Goal: Task Accomplishment & Management: Use online tool/utility

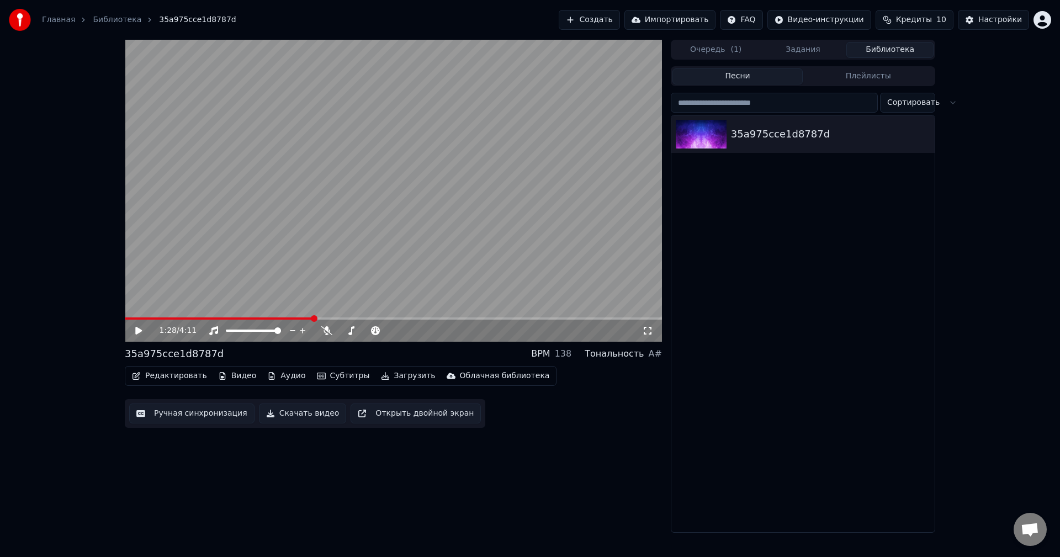
click at [14, 15] on img at bounding box center [20, 20] width 22 height 22
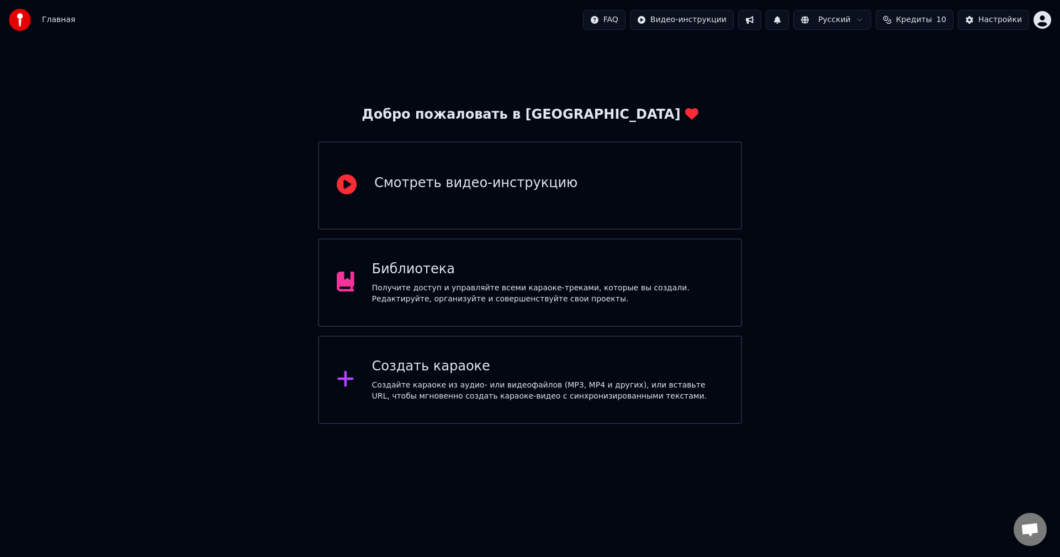
click at [1047, 10] on div "FAQ Видео-инструкции Русский Кредиты 10 Настройки" at bounding box center [817, 20] width 468 height 20
click at [1046, 18] on html "Главная FAQ Видео-инструкции Русский Кредиты 10 Настройки Добро пожаловать в Yo…" at bounding box center [530, 212] width 1060 height 424
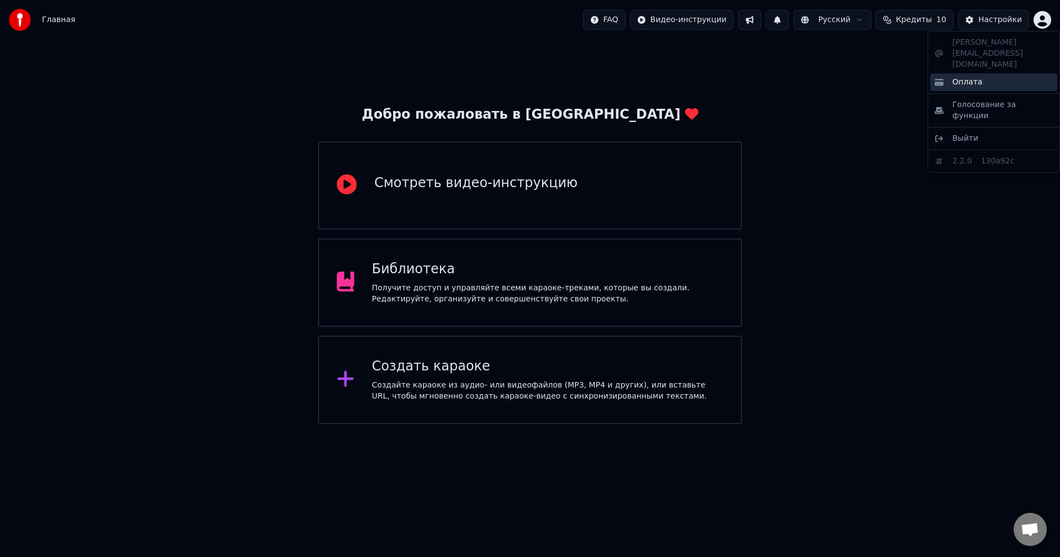
click at [982, 73] on div "Оплата" at bounding box center [993, 82] width 127 height 18
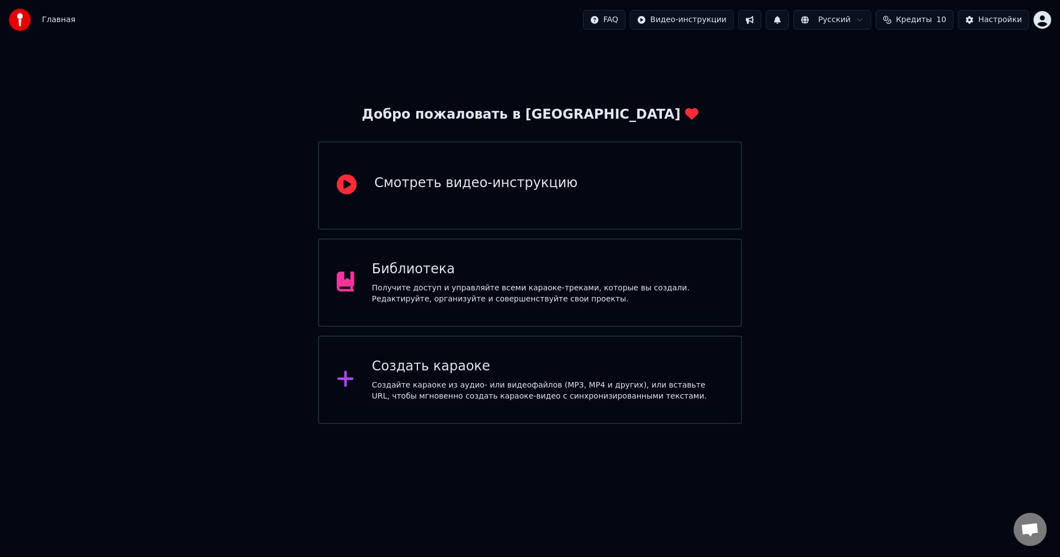
click at [891, 29] on button "Кредиты 10" at bounding box center [914, 20] width 78 height 20
click at [915, 105] on button "Обновить" at bounding box center [921, 102] width 67 height 20
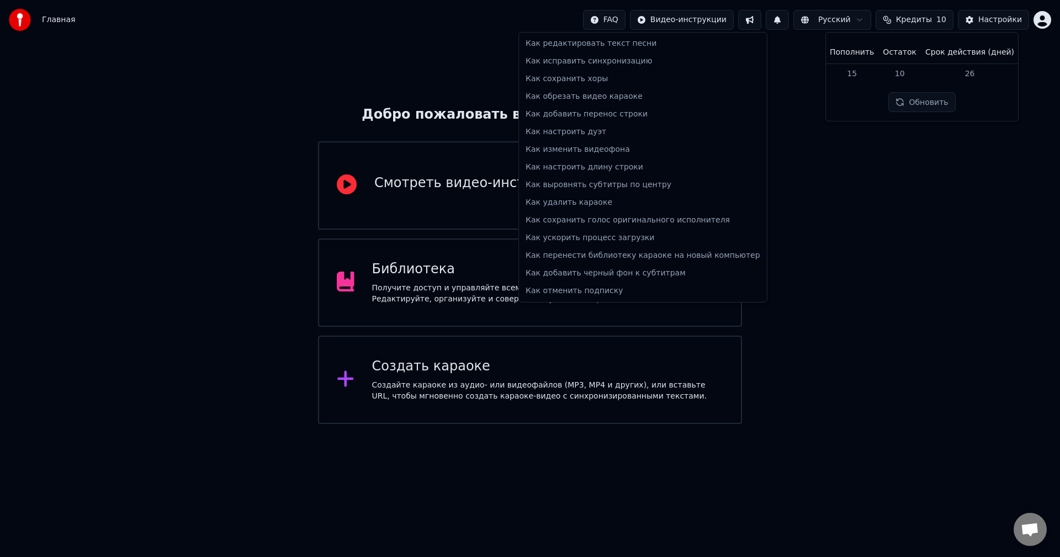
click at [638, 19] on html "Главная FAQ Видео-инструкции Русский Кредиты 10 Настройки Добро пожаловать в Yo…" at bounding box center [530, 212] width 1060 height 424
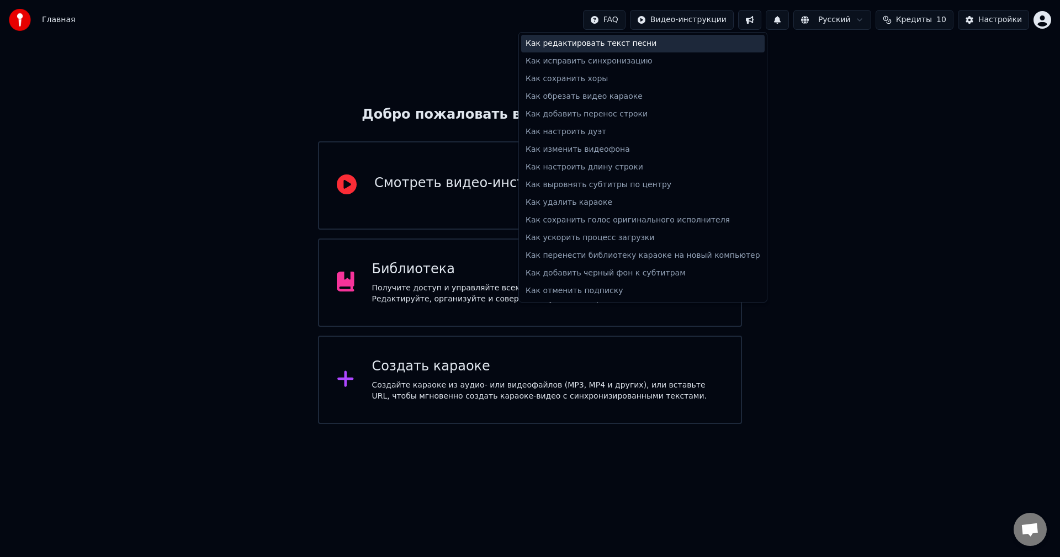
click at [620, 39] on div "Как редактировать текст песни" at bounding box center [642, 44] width 243 height 18
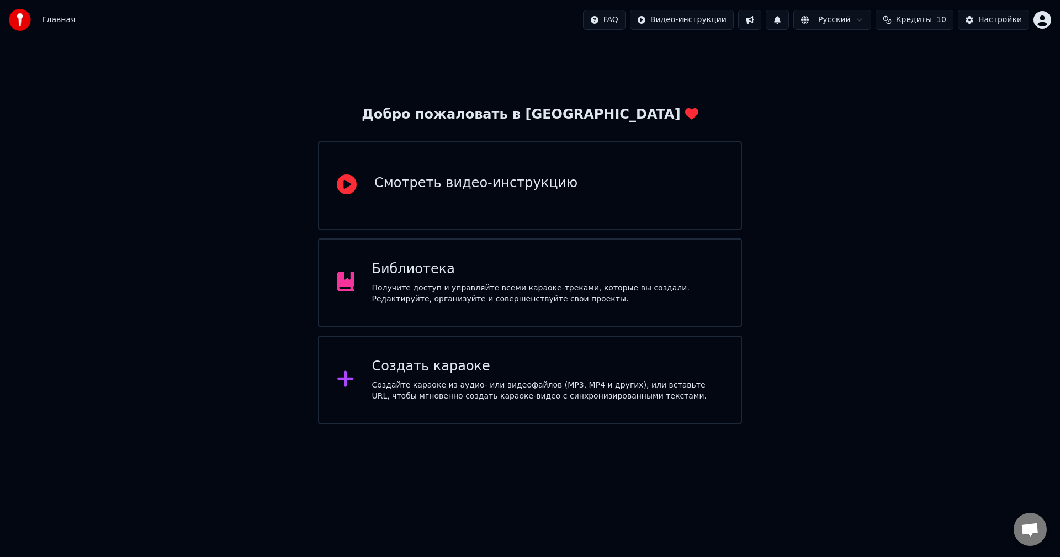
click at [481, 308] on div "Библиотека Получите доступ и управляйте всеми караоке-треками, которые вы созда…" at bounding box center [530, 282] width 424 height 88
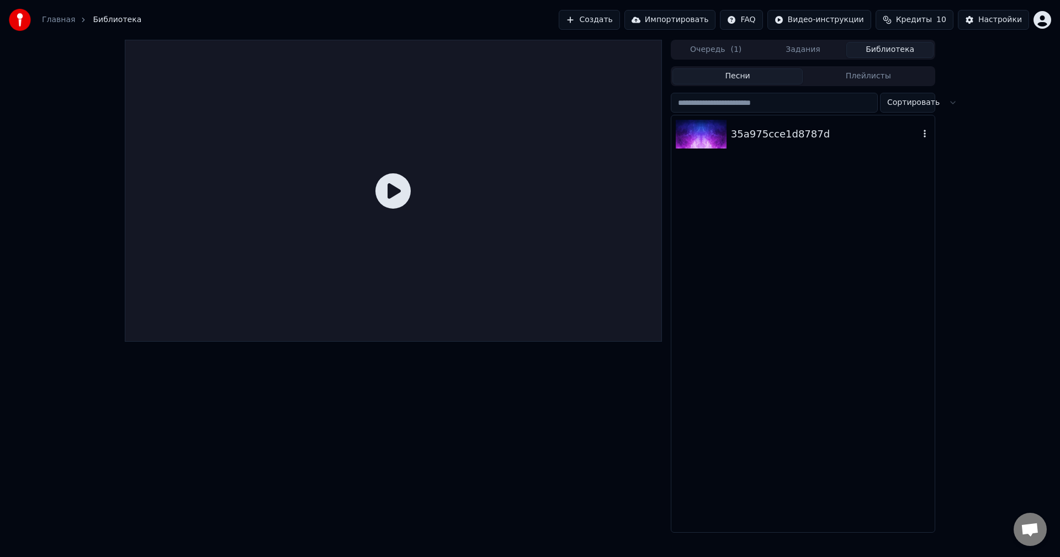
click at [923, 135] on icon "button" at bounding box center [924, 133] width 11 height 9
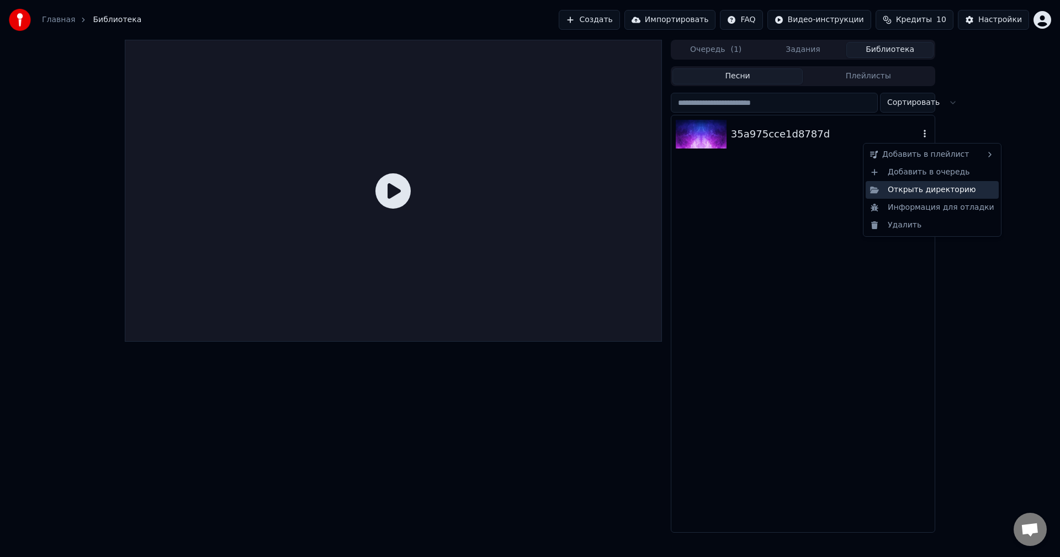
click at [923, 193] on div "Открыть директорию" at bounding box center [932, 190] width 133 height 18
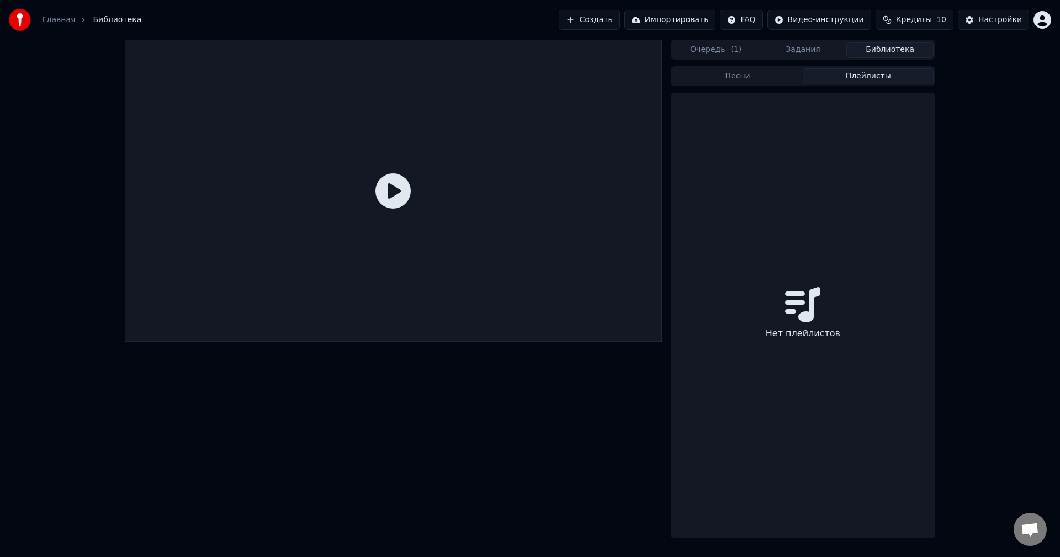
click at [855, 82] on button "Плейлисты" at bounding box center [868, 76] width 131 height 16
click at [735, 78] on button "Песни" at bounding box center [737, 76] width 131 height 16
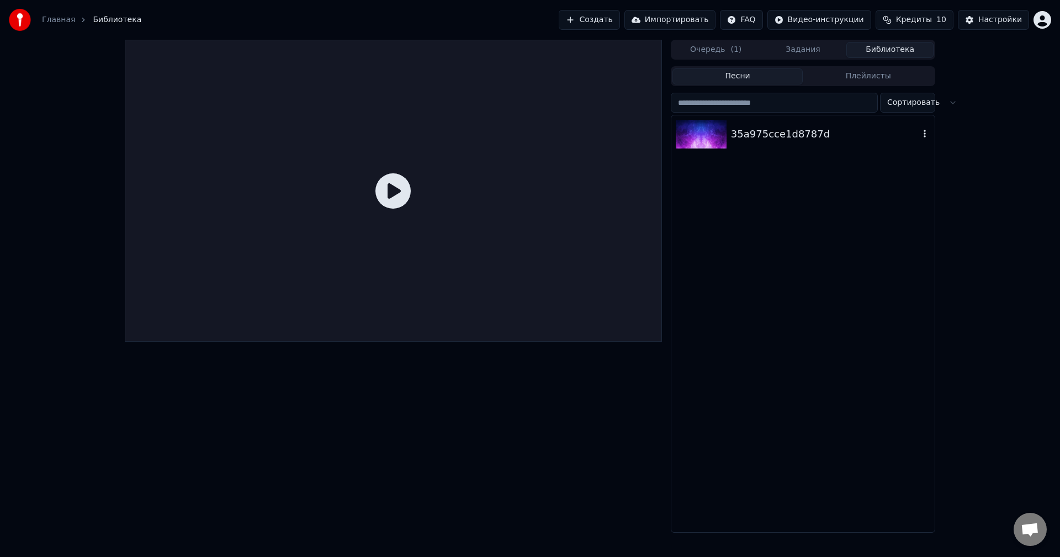
click at [928, 132] on icon "button" at bounding box center [924, 133] width 11 height 9
click at [925, 134] on icon "button" at bounding box center [924, 134] width 2 height 8
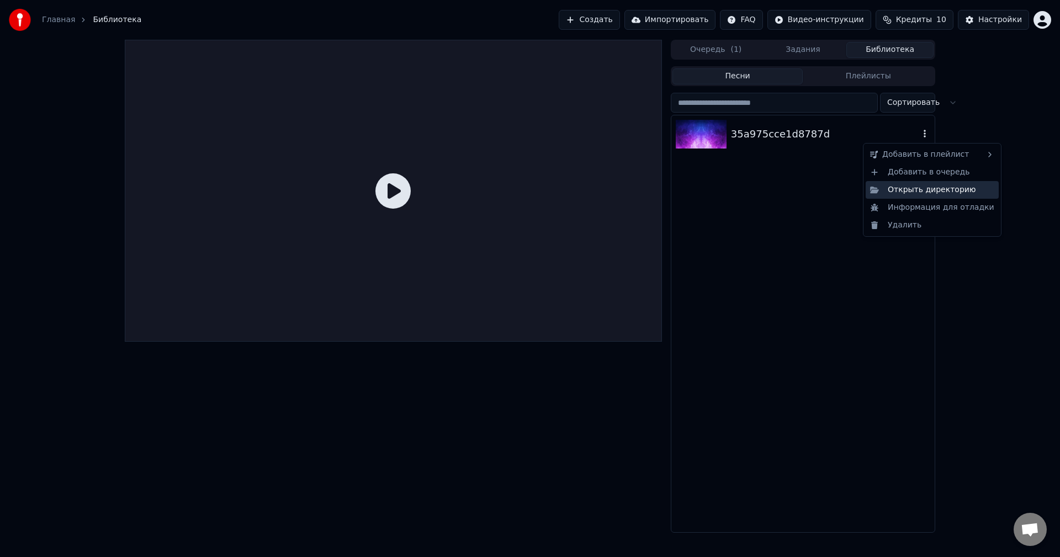
click at [918, 195] on div "Открыть директорию" at bounding box center [932, 190] width 133 height 18
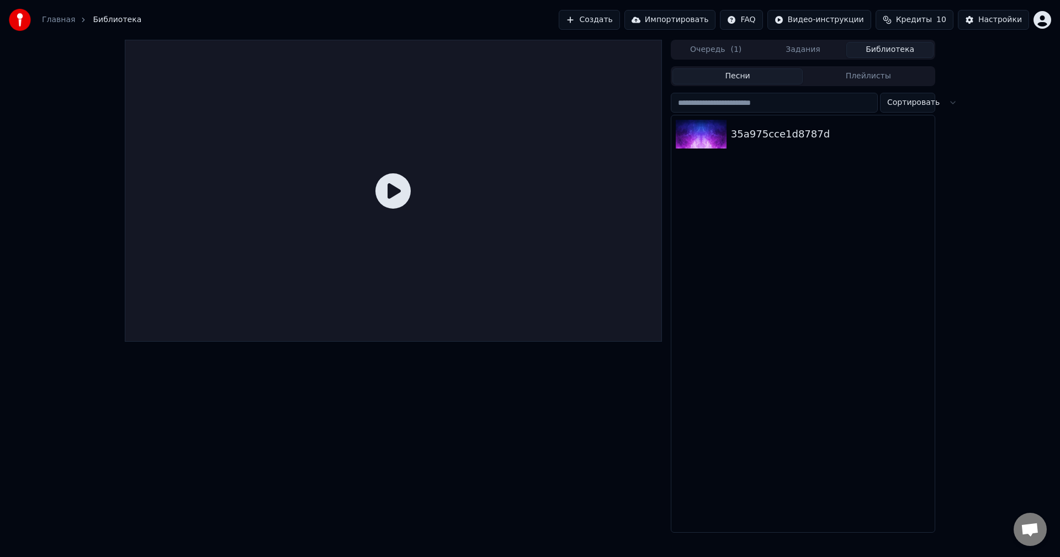
click at [755, 28] on body "Главная Библиотека Создать Импортировать FAQ Видео-инструкции Кредиты 10 Настро…" at bounding box center [530, 278] width 1060 height 557
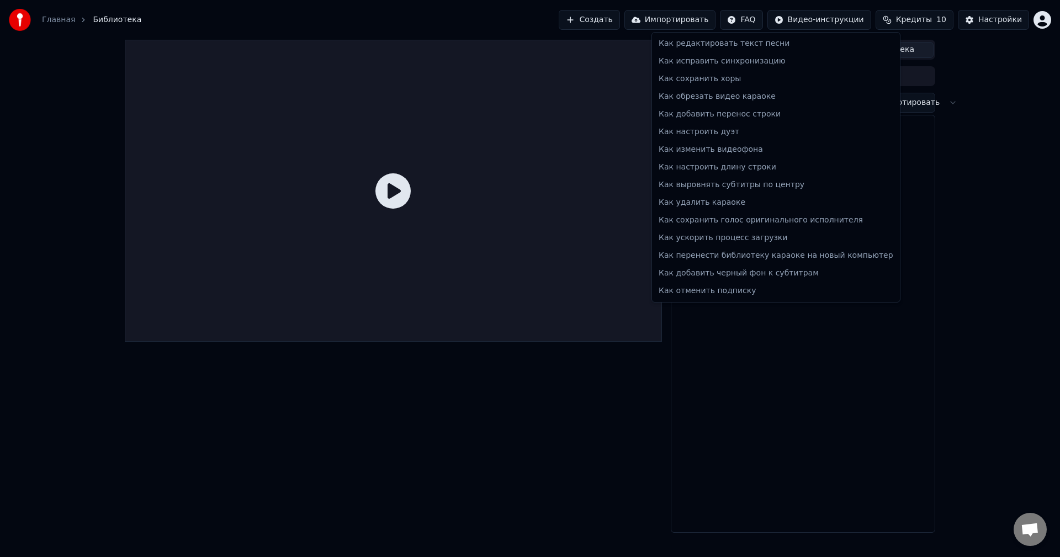
drag, startPoint x: 955, startPoint y: 230, endPoint x: 934, endPoint y: 192, distance: 43.5
click at [946, 223] on html "Главная Библиотека Создать Импортировать FAQ Видео-инструкции Кредиты 10 Настро…" at bounding box center [530, 278] width 1060 height 557
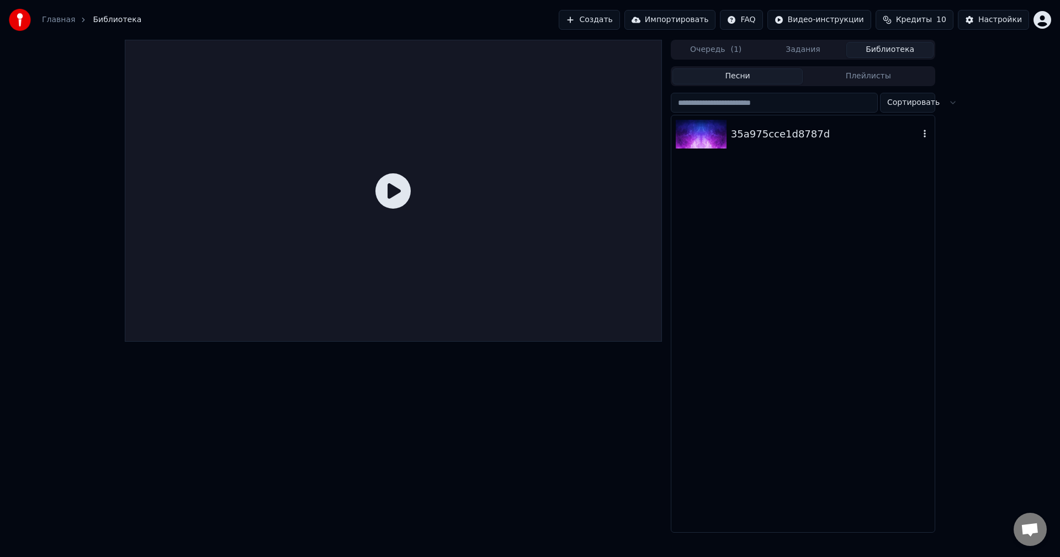
click at [925, 134] on icon "button" at bounding box center [924, 134] width 2 height 8
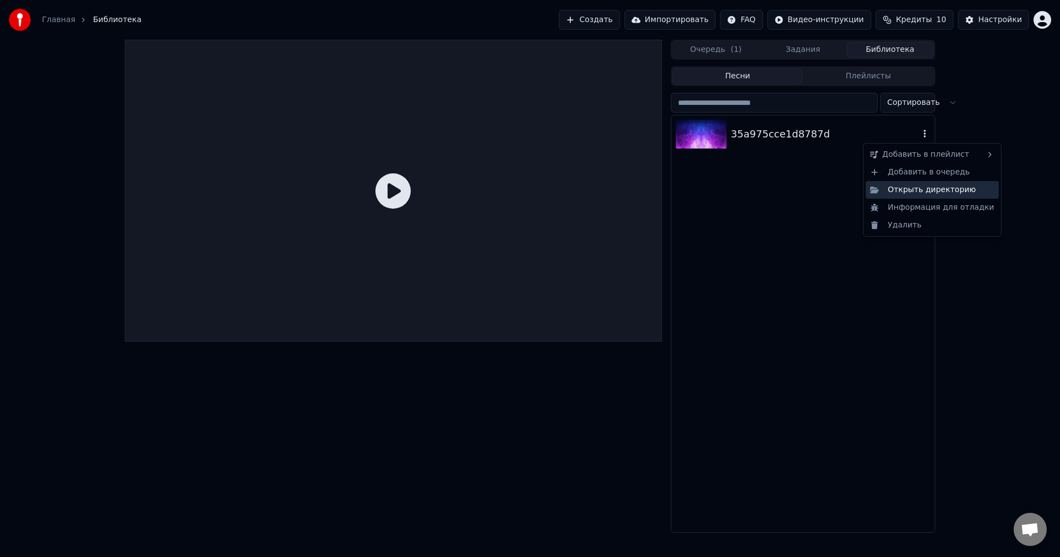
click at [899, 185] on div "Открыть директорию" at bounding box center [932, 190] width 133 height 18
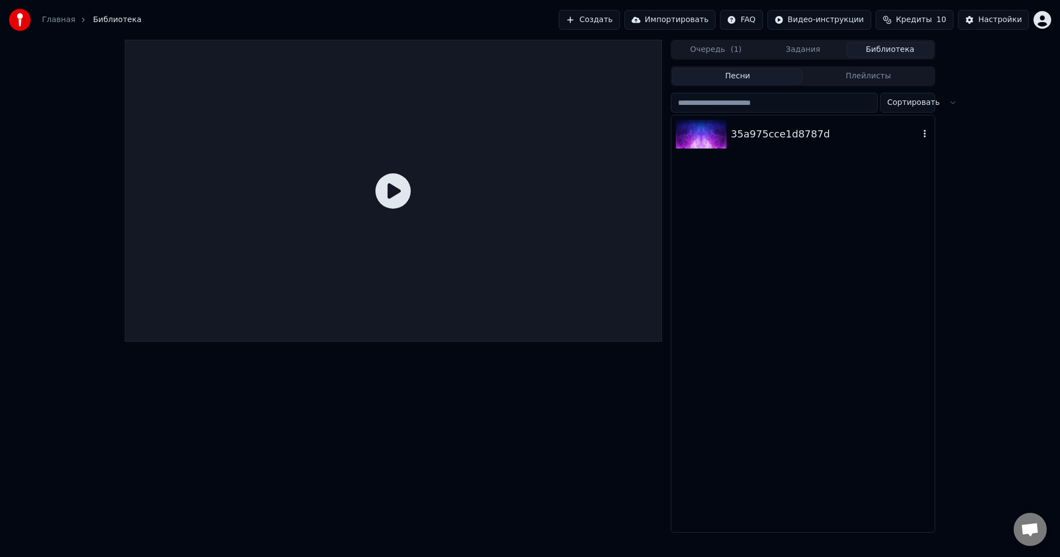
click at [926, 137] on icon "button" at bounding box center [924, 133] width 11 height 9
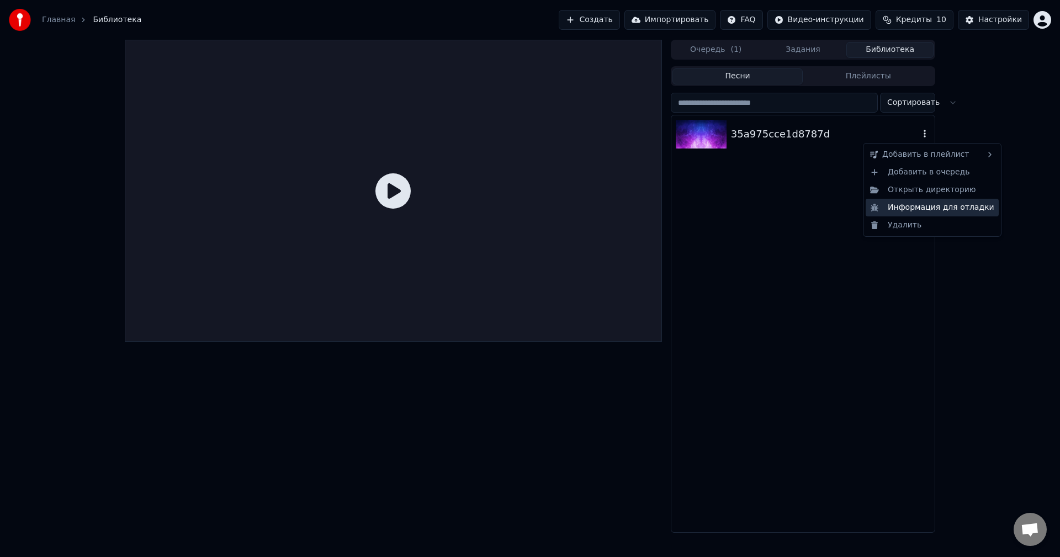
click at [910, 205] on div "Информация для отладки" at bounding box center [932, 208] width 133 height 18
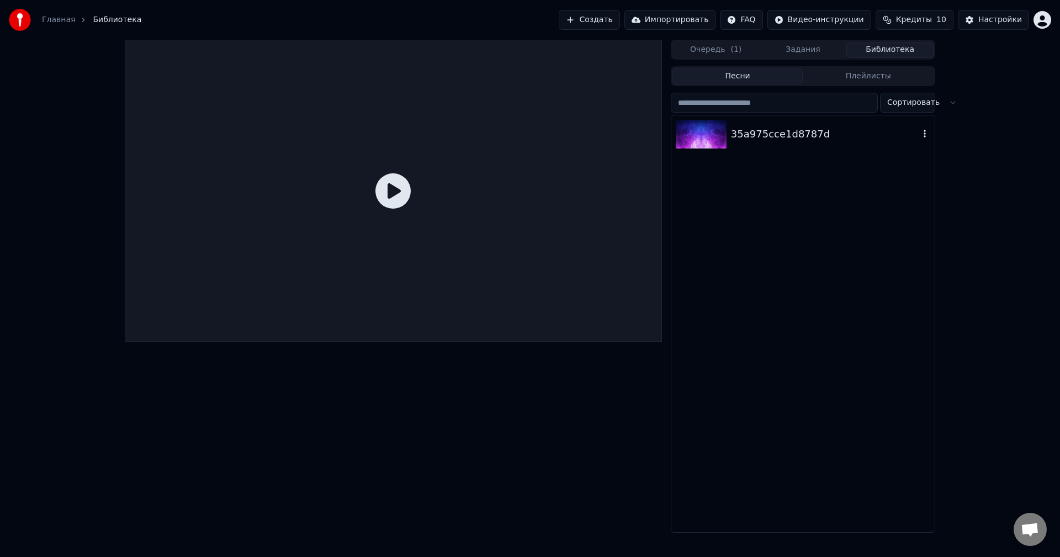
click at [839, 444] on div "35a975cce1d8787d" at bounding box center [802, 323] width 263 height 417
click at [790, 142] on div "35a975cce1d8787d" at bounding box center [802, 134] width 263 height 38
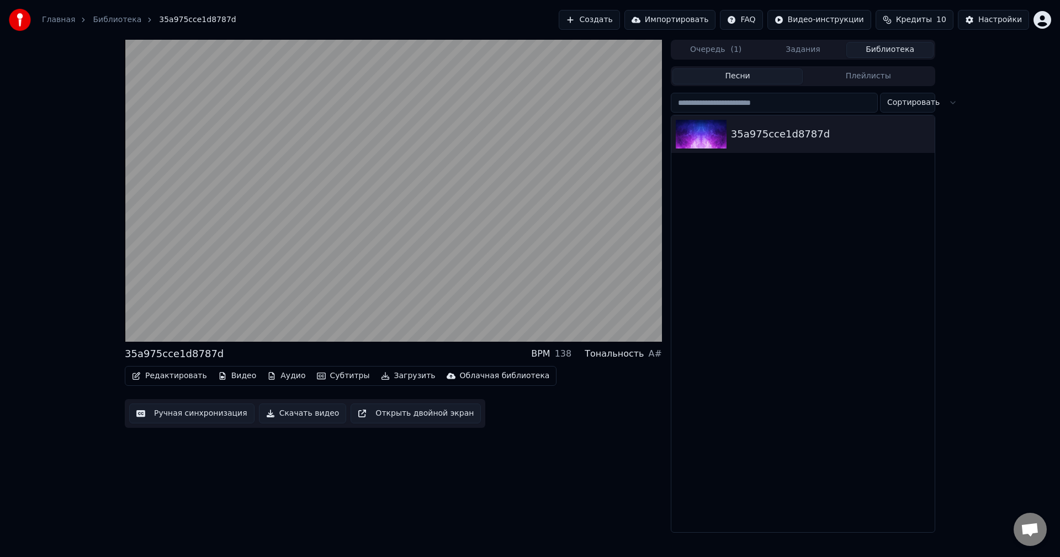
click at [389, 375] on button "Загрузить" at bounding box center [407, 375] width 63 height 15
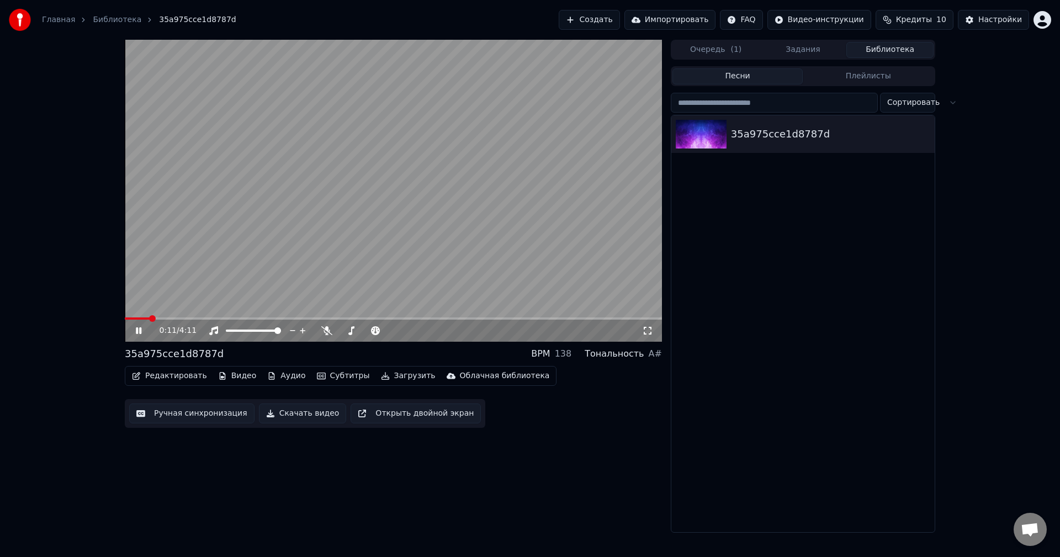
click at [782, 339] on div "35a975cce1d8787d" at bounding box center [802, 323] width 263 height 417
click at [136, 328] on icon at bounding box center [139, 330] width 6 height 7
drag, startPoint x: 813, startPoint y: 300, endPoint x: 933, endPoint y: 147, distance: 194.7
click at [815, 301] on div "35a975cce1d8787d" at bounding box center [802, 323] width 263 height 417
